Goal: Find contact information: Find contact information

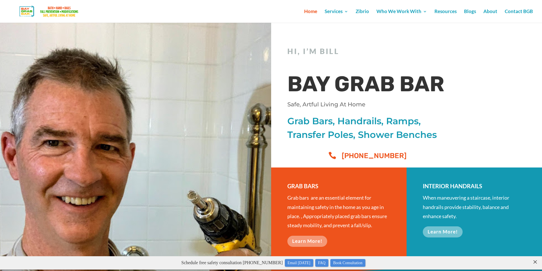
click at [134, 8] on div at bounding box center [280, 11] width 542 height 23
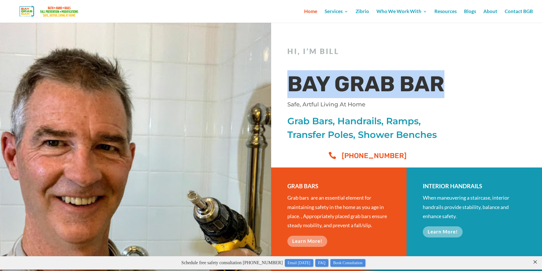
drag, startPoint x: 288, startPoint y: 82, endPoint x: 464, endPoint y: 83, distance: 176.4
click at [464, 83] on div "Hi, I’m [PERSON_NAME][GEOGRAPHIC_DATA] Safe, Artful Living At Home Grab Bars, H…" at bounding box center [406, 100] width 238 height 125
copy h1 "BAY GRAB BAR"
click at [512, 13] on link "Contact BGB" at bounding box center [519, 15] width 28 height 13
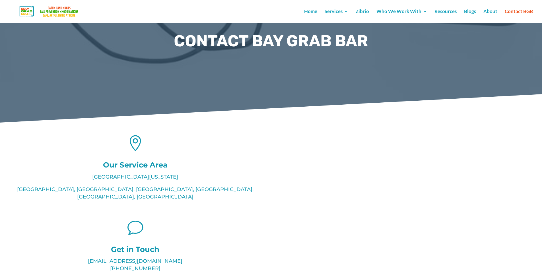
scroll to position [85, 0]
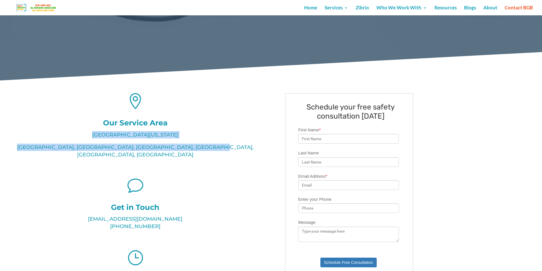
drag, startPoint x: 109, startPoint y: 135, endPoint x: 233, endPoint y: 148, distance: 125.0
click at [233, 148] on div "Northern California SF Bay, North Bay, East Bay, Sacramento, Motherlode, Centra…" at bounding box center [135, 147] width 243 height 32
copy div "Northern California SF Bay, North Bay, East Bay, Sacramento, Motherlode, Centra…"
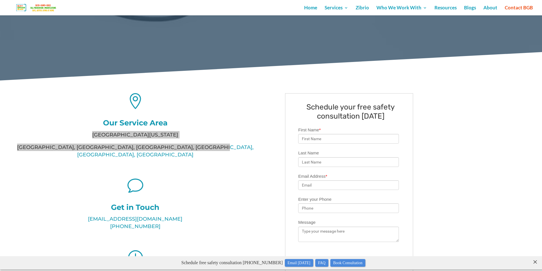
scroll to position [0, 0]
